Goal: Transaction & Acquisition: Purchase product/service

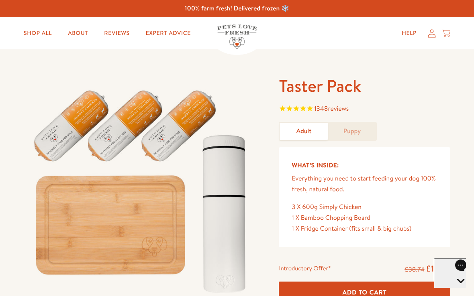
click at [41, 34] on link "Shop All" at bounding box center [37, 33] width 41 height 16
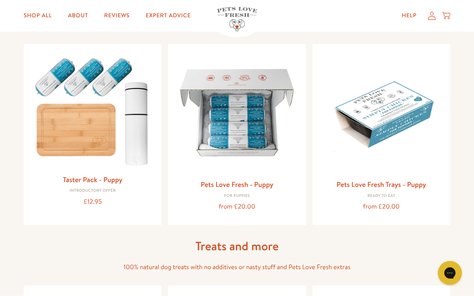
scroll to position [321, 0]
click at [105, 77] on img at bounding box center [92, 110] width 125 height 120
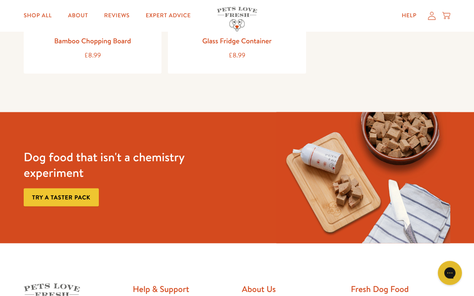
scroll to position [1085, 0]
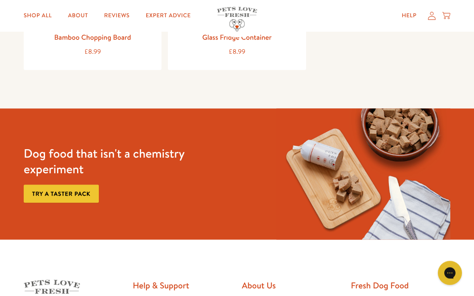
click at [73, 185] on link "Try a taster pack" at bounding box center [61, 194] width 75 height 18
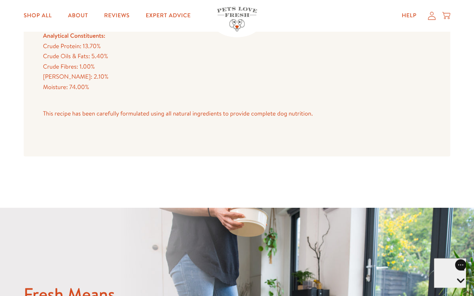
scroll to position [952, 0]
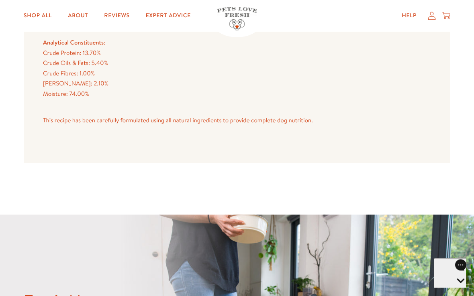
click at [30, 17] on link "Shop All" at bounding box center [37, 16] width 41 height 16
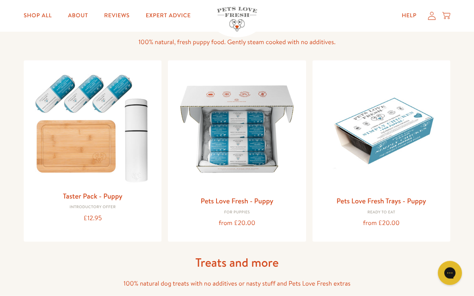
scroll to position [304, 0]
click at [108, 151] on img at bounding box center [92, 127] width 125 height 120
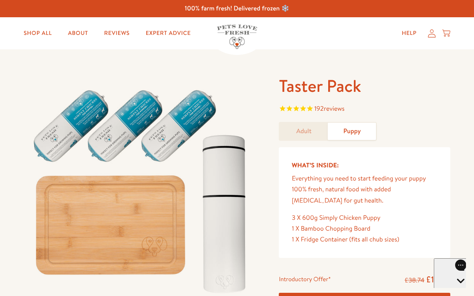
click at [39, 29] on link "Shop All" at bounding box center [37, 33] width 41 height 16
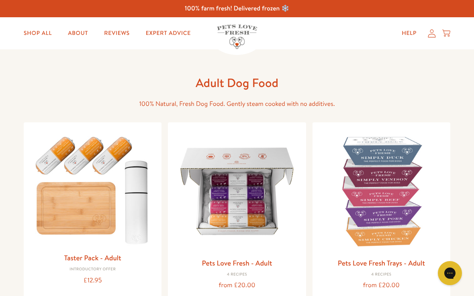
click at [108, 205] on img at bounding box center [92, 189] width 125 height 120
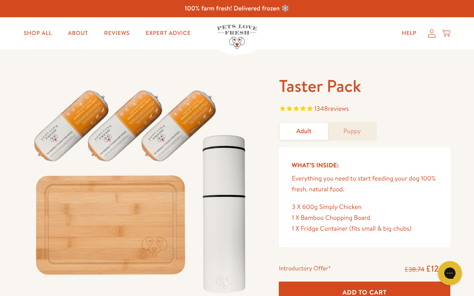
click at [359, 130] on link "Puppy" at bounding box center [352, 131] width 48 height 17
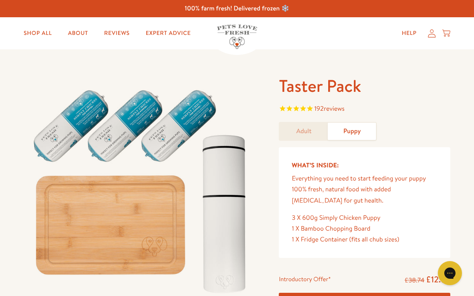
click at [310, 135] on link "Adult" at bounding box center [303, 131] width 48 height 17
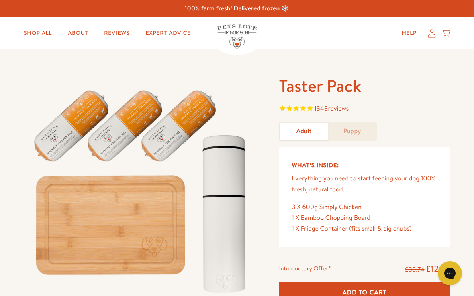
click at [355, 133] on link "Puppy" at bounding box center [352, 131] width 48 height 17
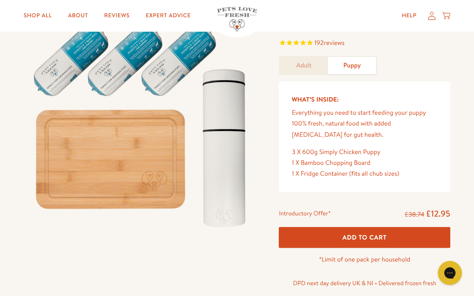
scroll to position [66, 0]
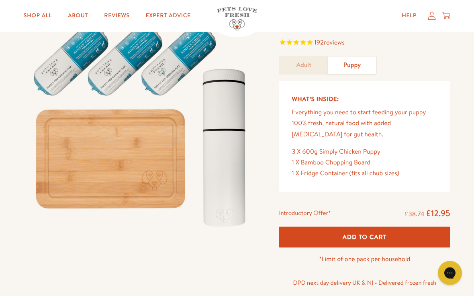
click at [365, 240] on button "Add To Cart" at bounding box center [364, 237] width 171 height 21
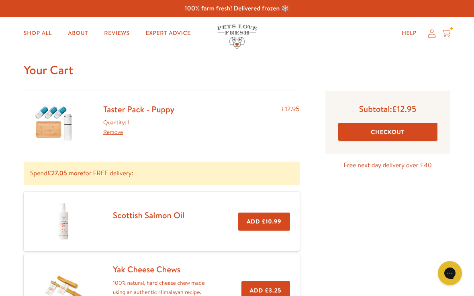
click at [392, 135] on button "Checkout" at bounding box center [387, 132] width 99 height 18
